Goal: Information Seeking & Learning: Learn about a topic

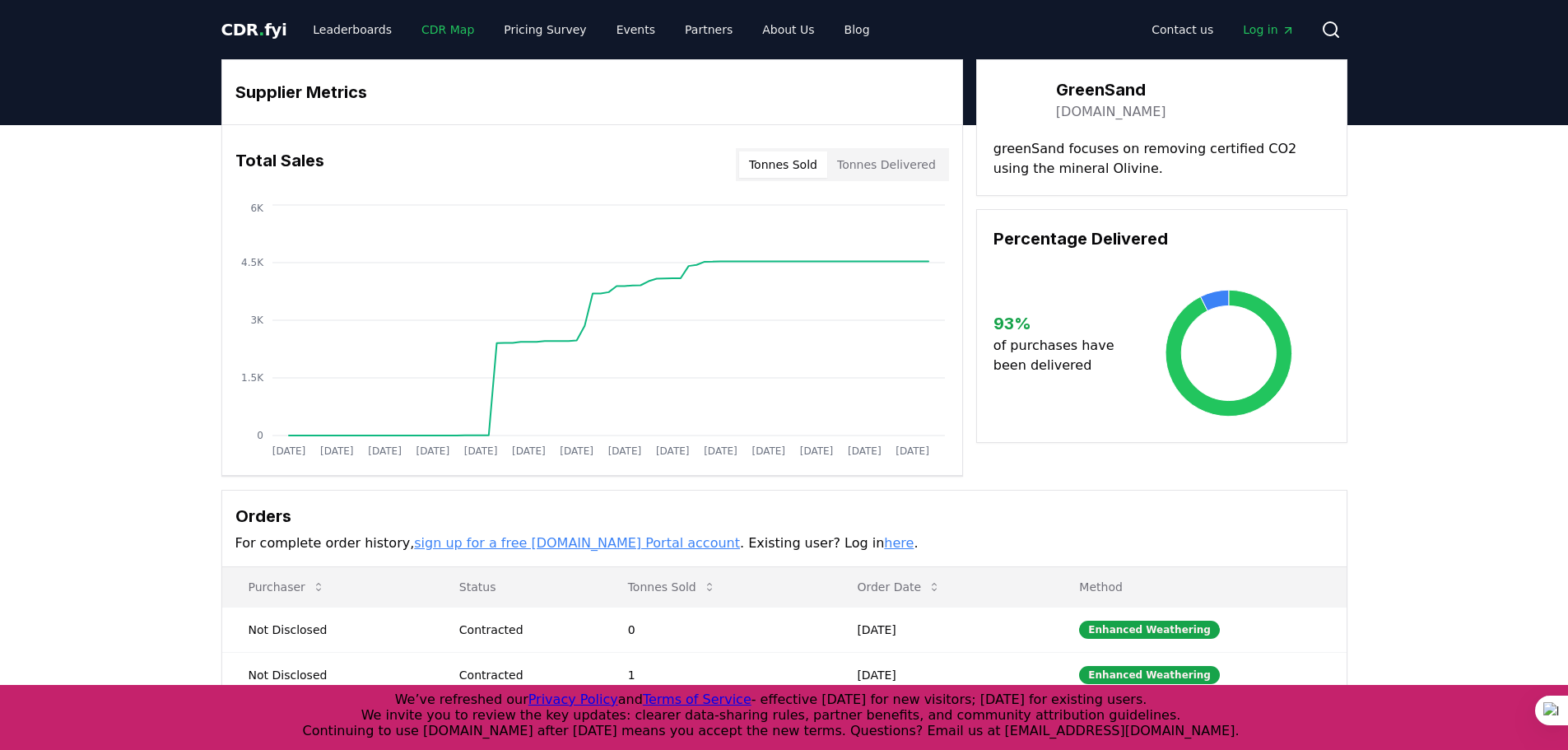
click at [432, 27] on link "CDR Map" at bounding box center [447, 29] width 79 height 29
